Goal: Find specific page/section: Find specific page/section

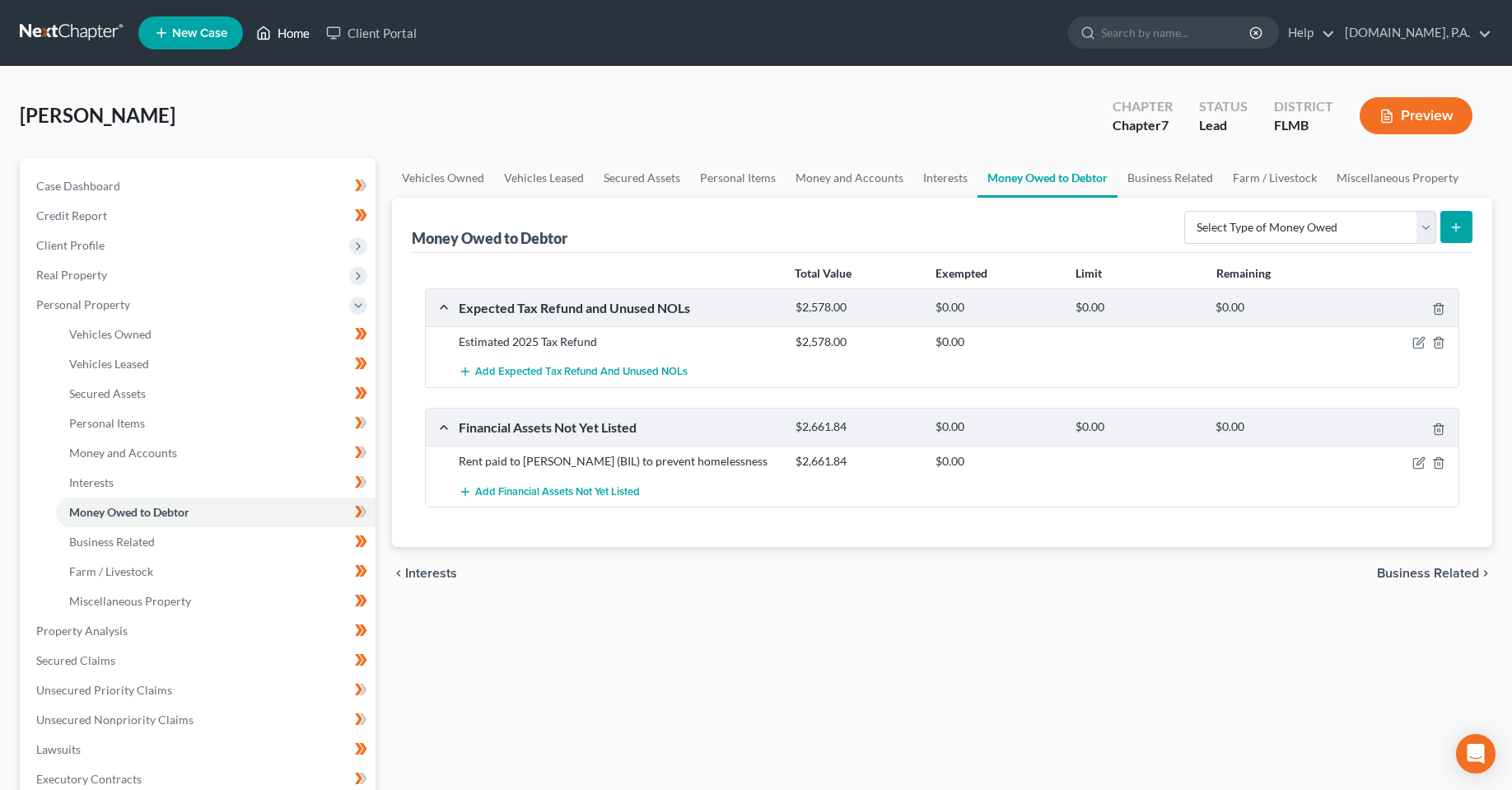
click at [299, 40] on link "Home" at bounding box center [283, 33] width 70 height 29
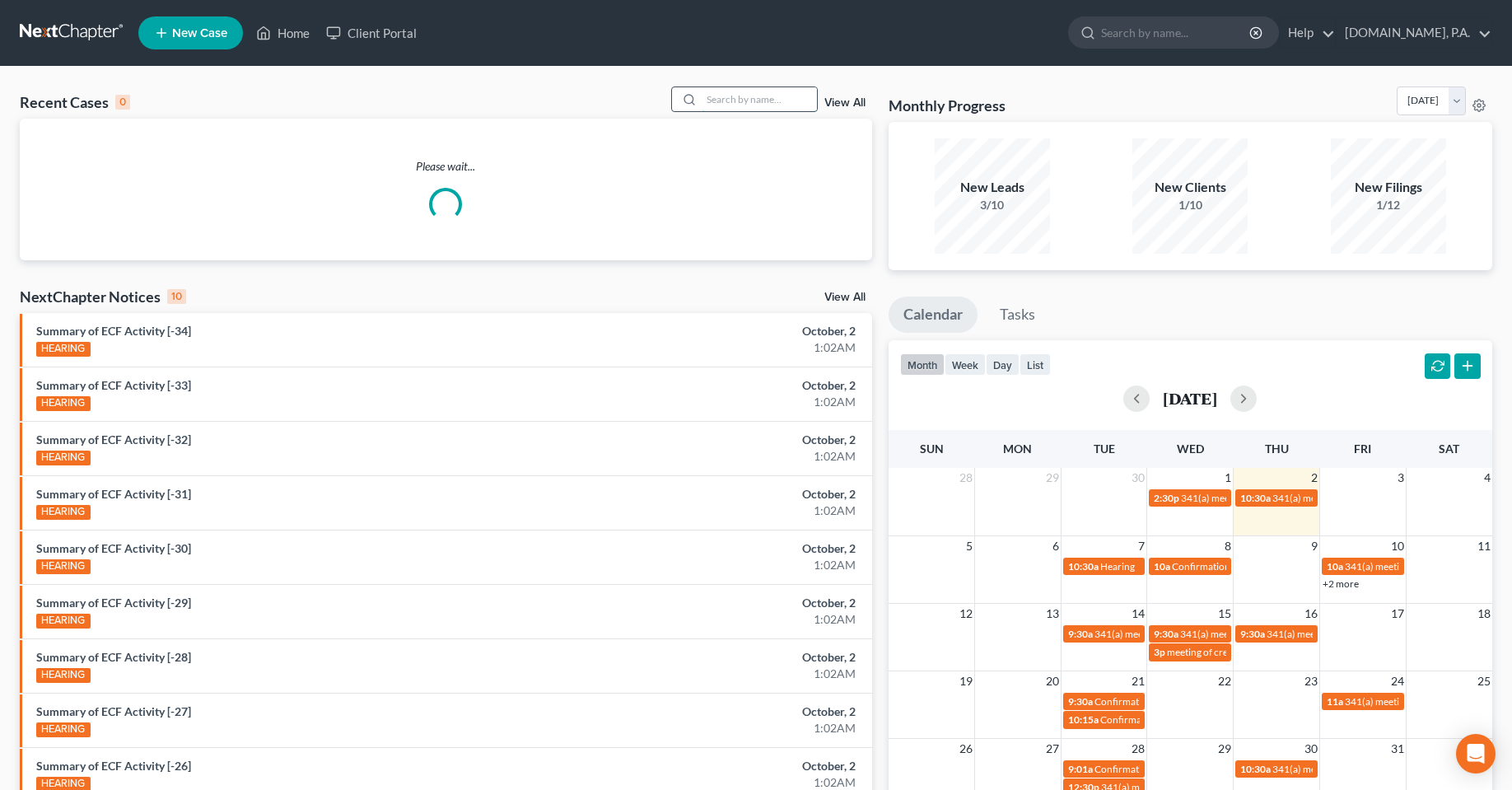
click at [769, 98] on input "search" at bounding box center [759, 99] width 115 height 23
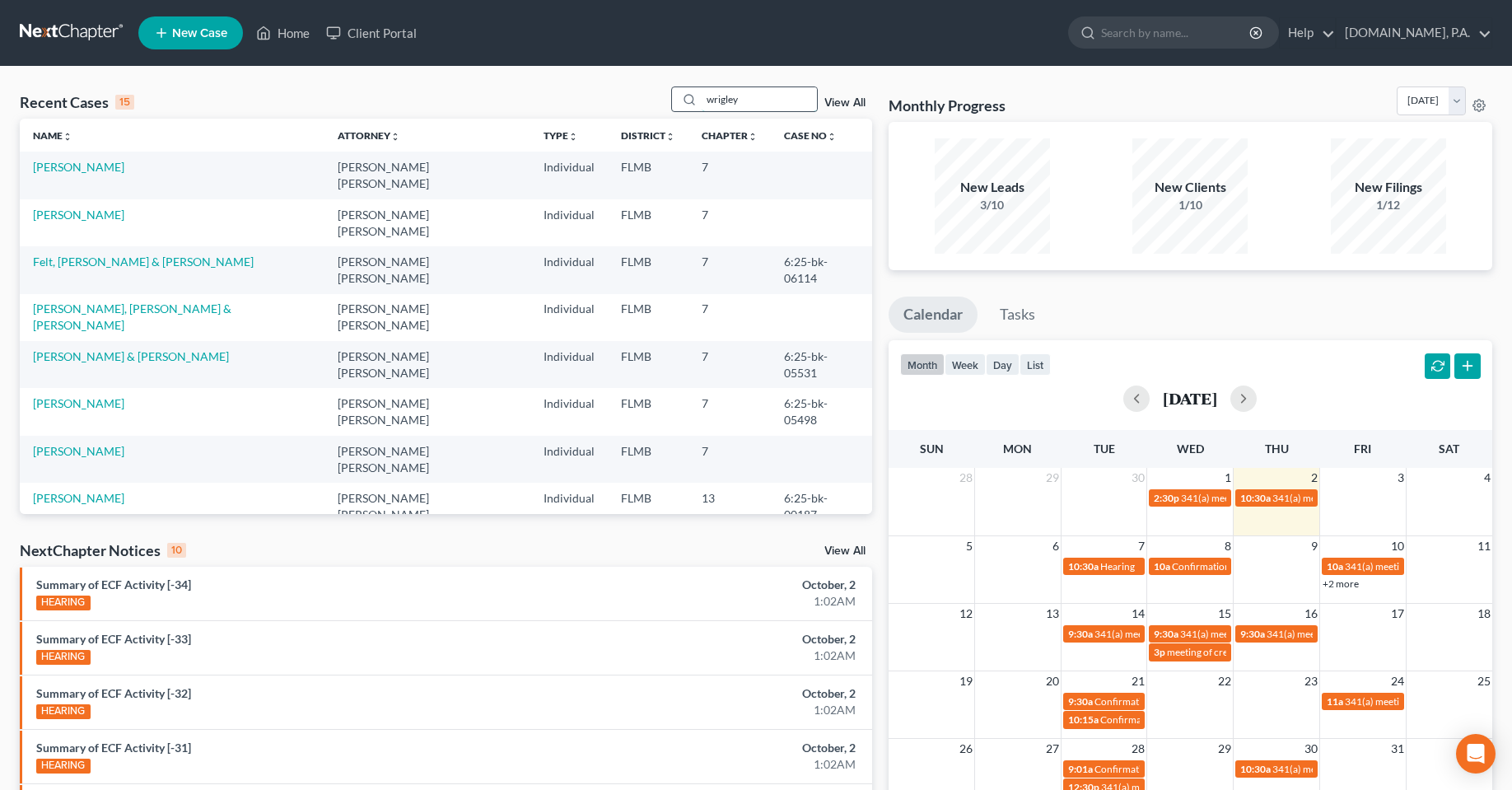
type input "wrigley"
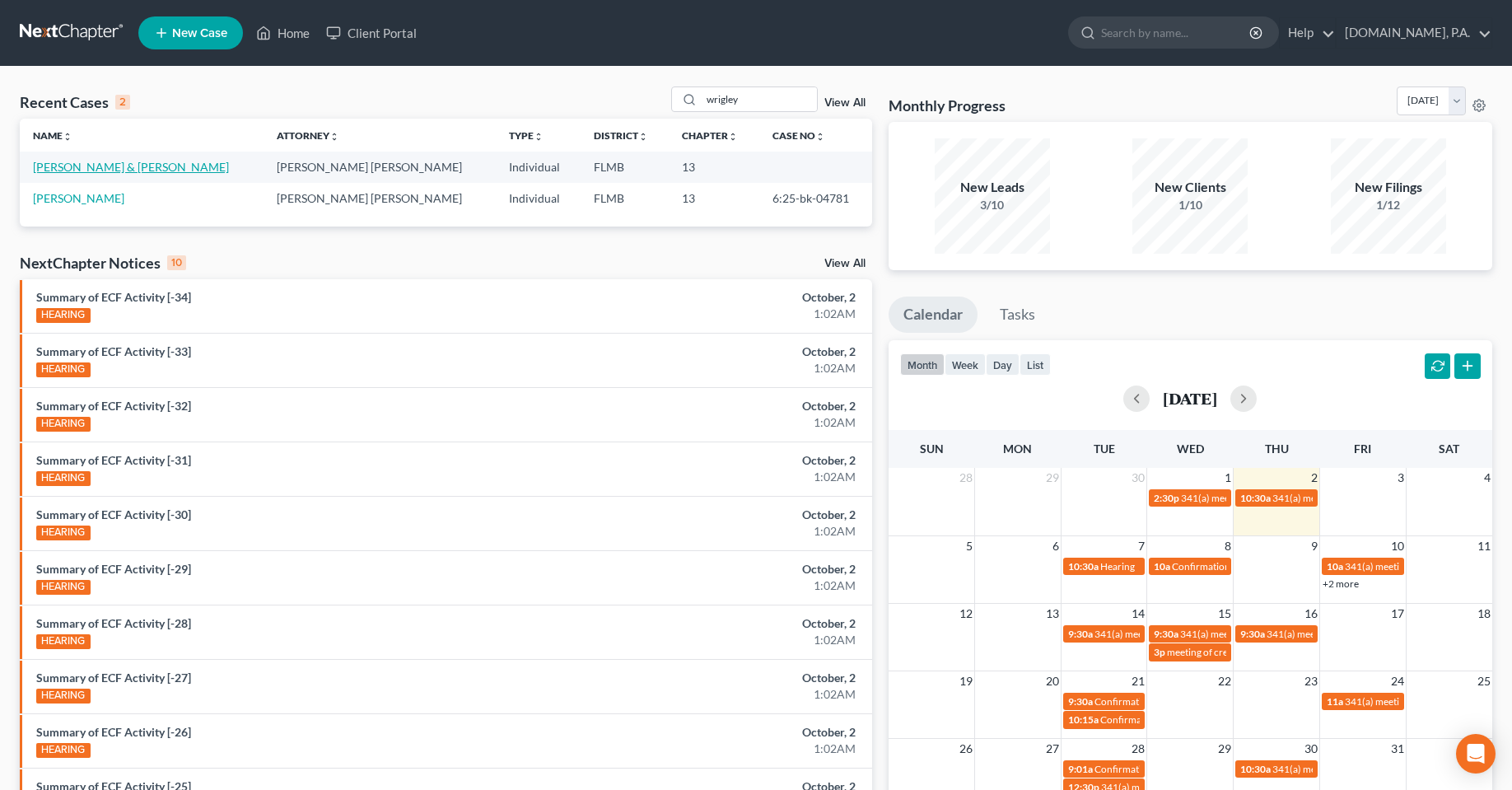
click at [67, 165] on link "[PERSON_NAME] & [PERSON_NAME]" at bounding box center [131, 166] width 196 height 14
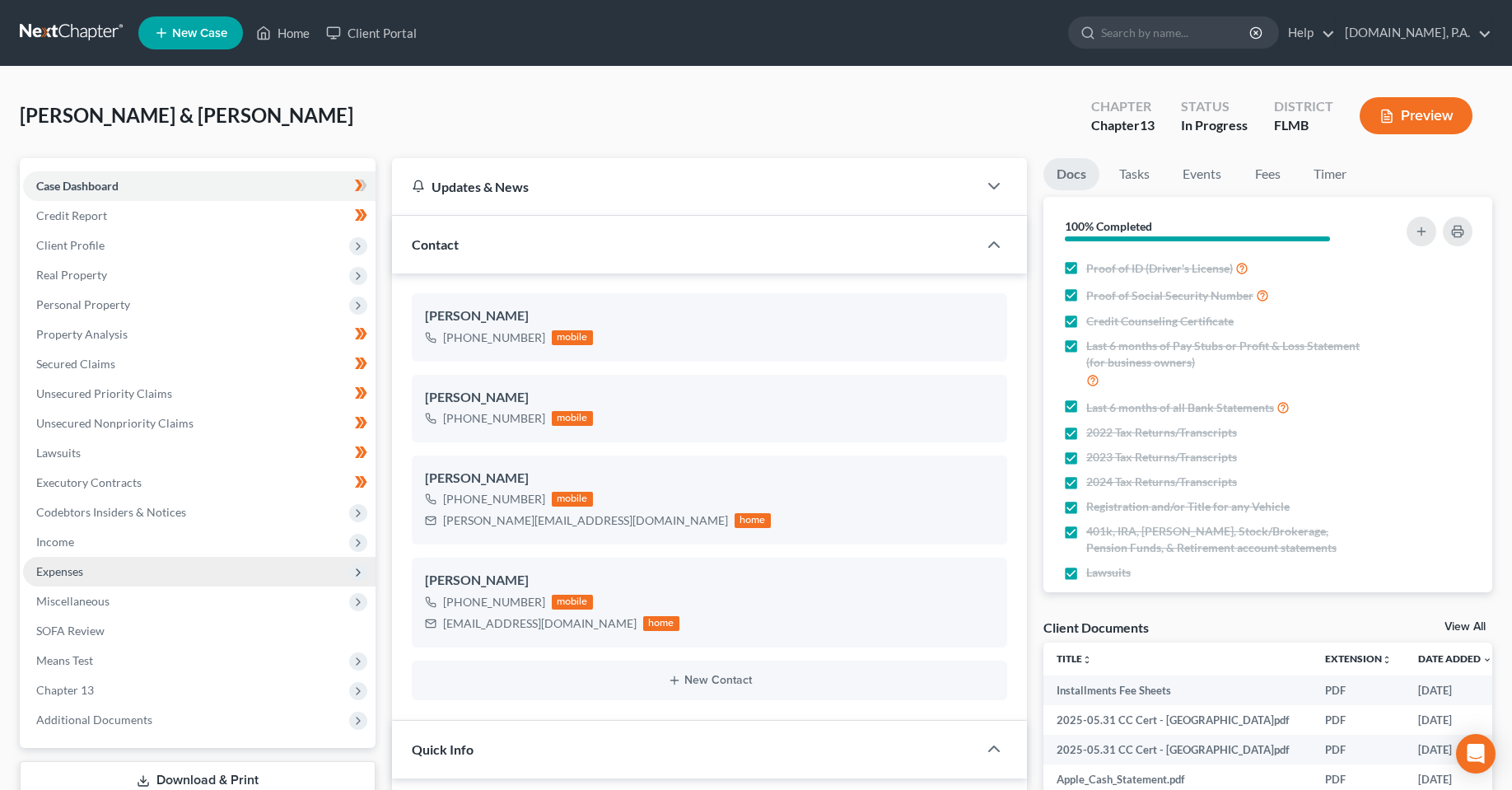
click at [64, 577] on span "Expenses" at bounding box center [60, 571] width 47 height 14
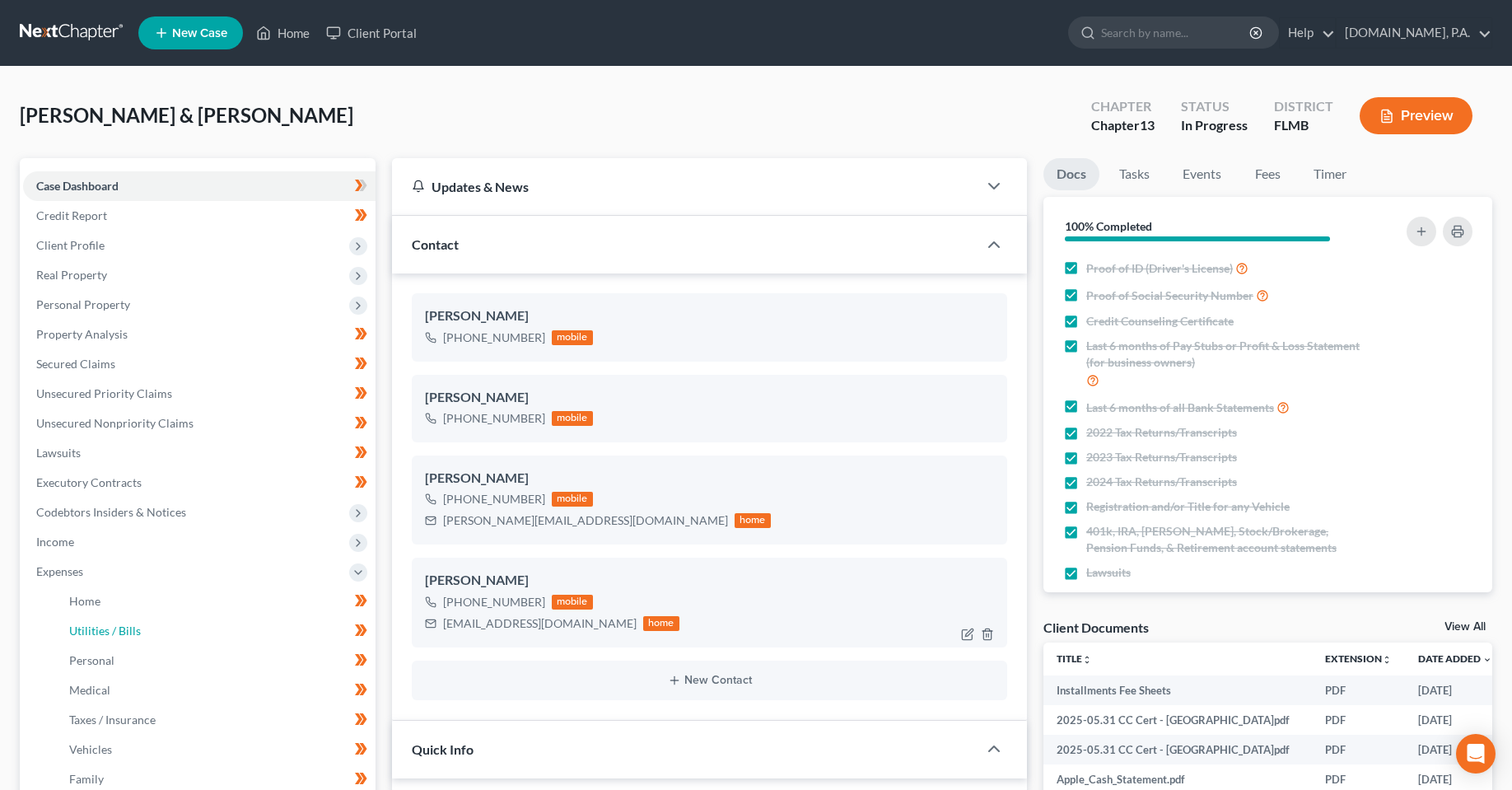
click at [185, 617] on link "Utilities / Bills" at bounding box center [215, 631] width 320 height 29
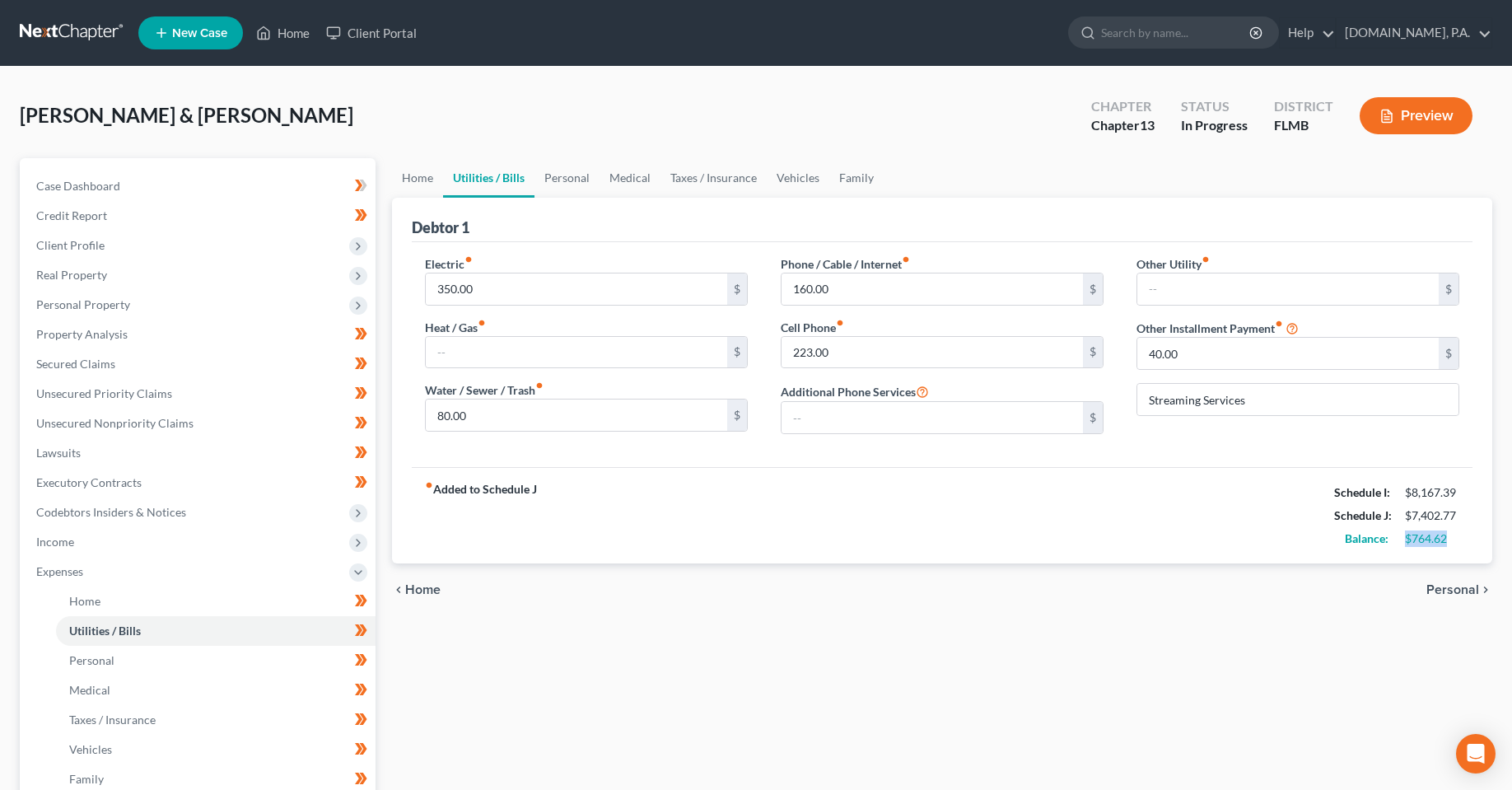
drag, startPoint x: 1447, startPoint y: 541, endPoint x: 1407, endPoint y: 541, distance: 40.0
click at [1407, 541] on div "$764.62" at bounding box center [1433, 539] width 55 height 17
click at [711, 641] on div "Home Utilities / Bills Personal Medical Taxes / Insurance Vehicles Family Debto…" at bounding box center [942, 604] width 1117 height 893
